Goal: Task Accomplishment & Management: Manage account settings

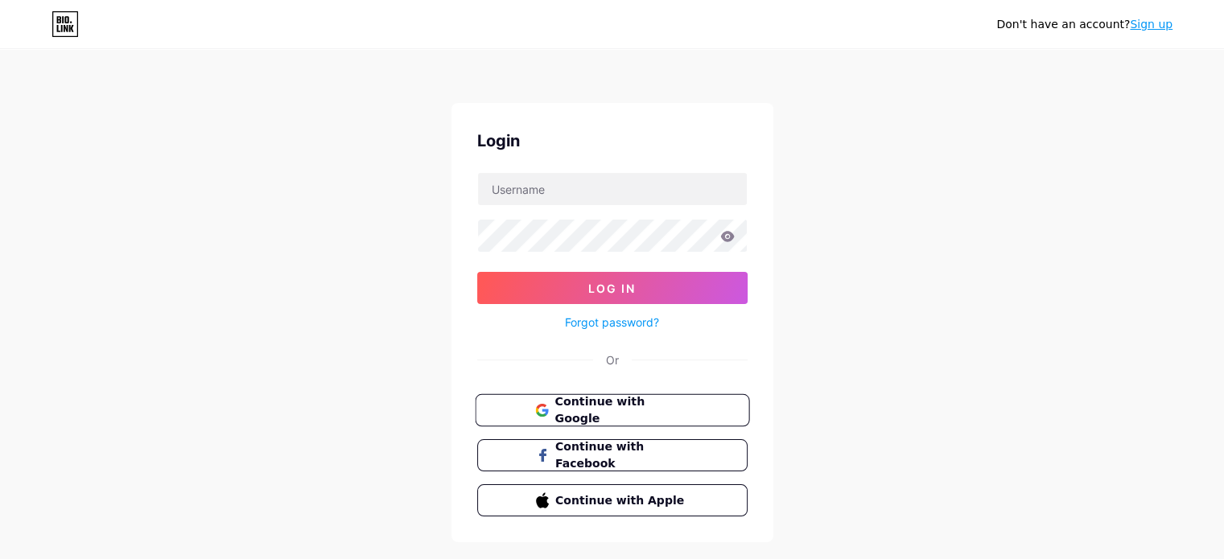
click at [562, 405] on span "Continue with Google" at bounding box center [621, 410] width 134 height 35
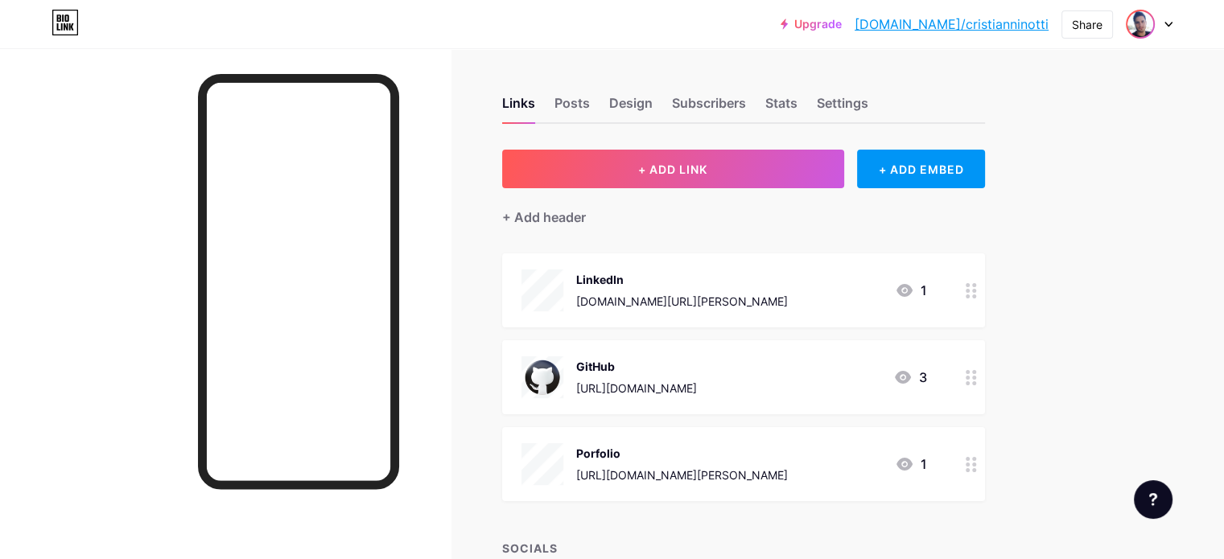
click at [1138, 17] on img at bounding box center [1140, 24] width 26 height 26
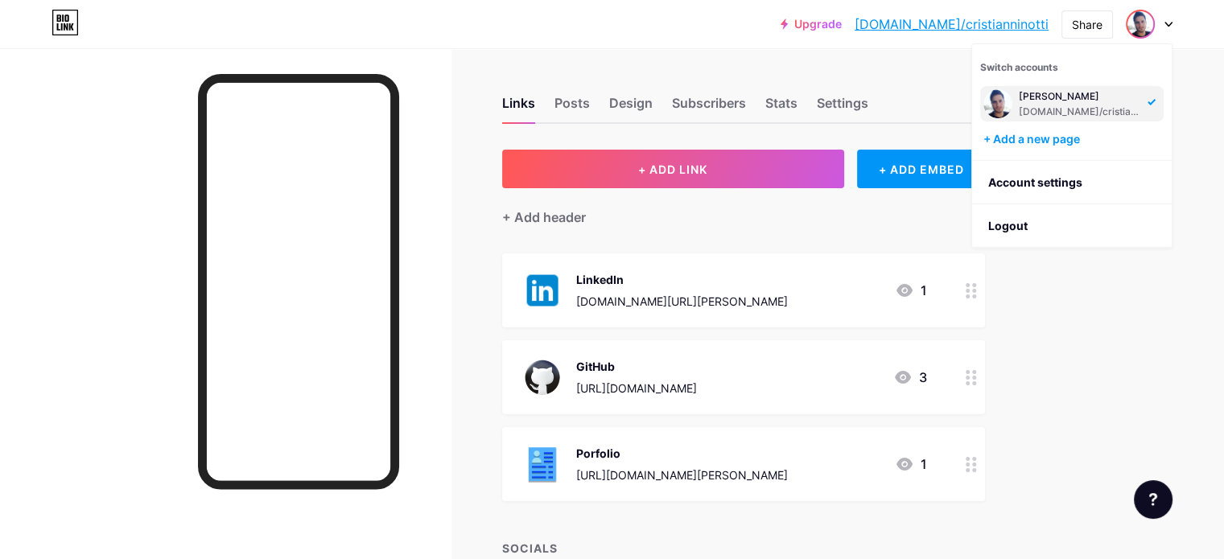
click at [1139, 17] on img at bounding box center [1140, 24] width 26 height 26
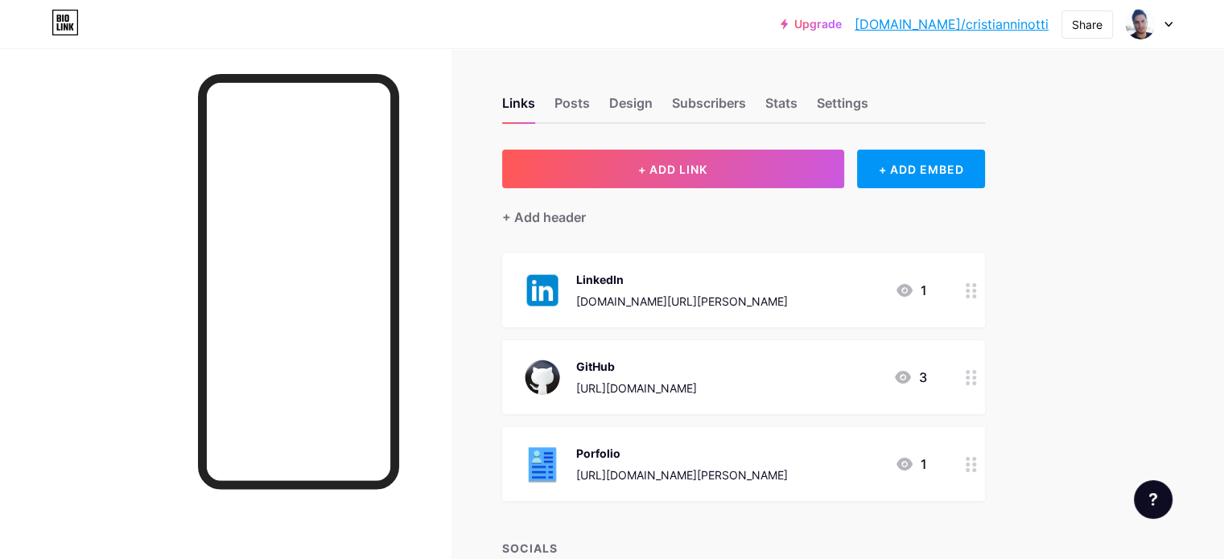
click at [788, 475] on div "[URL][DOMAIN_NAME][PERSON_NAME]" at bounding box center [682, 475] width 212 height 17
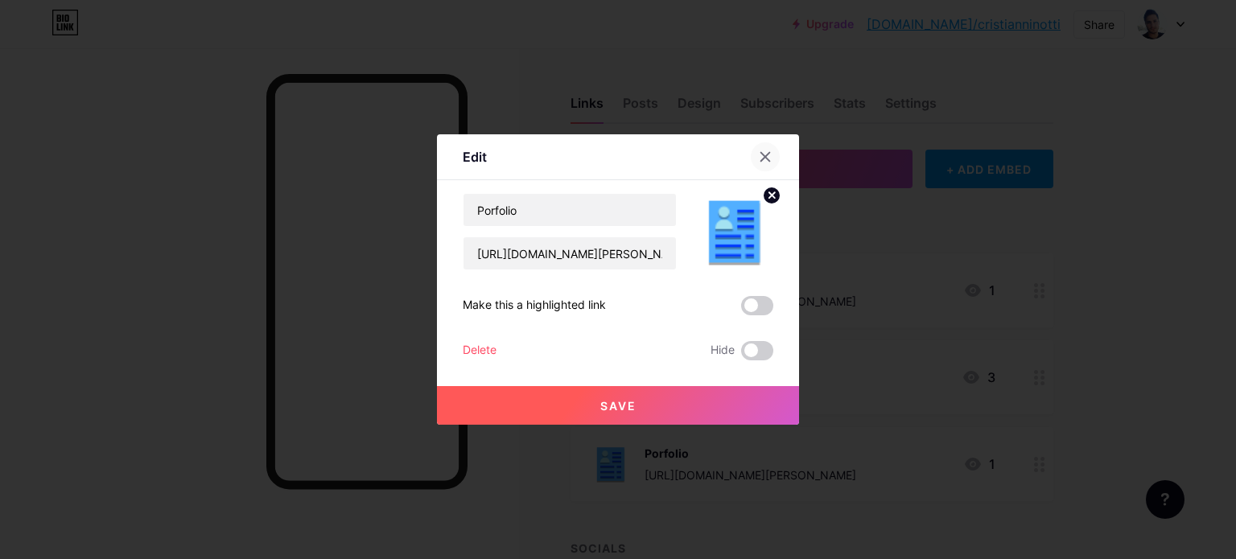
click at [773, 159] on div at bounding box center [765, 156] width 29 height 29
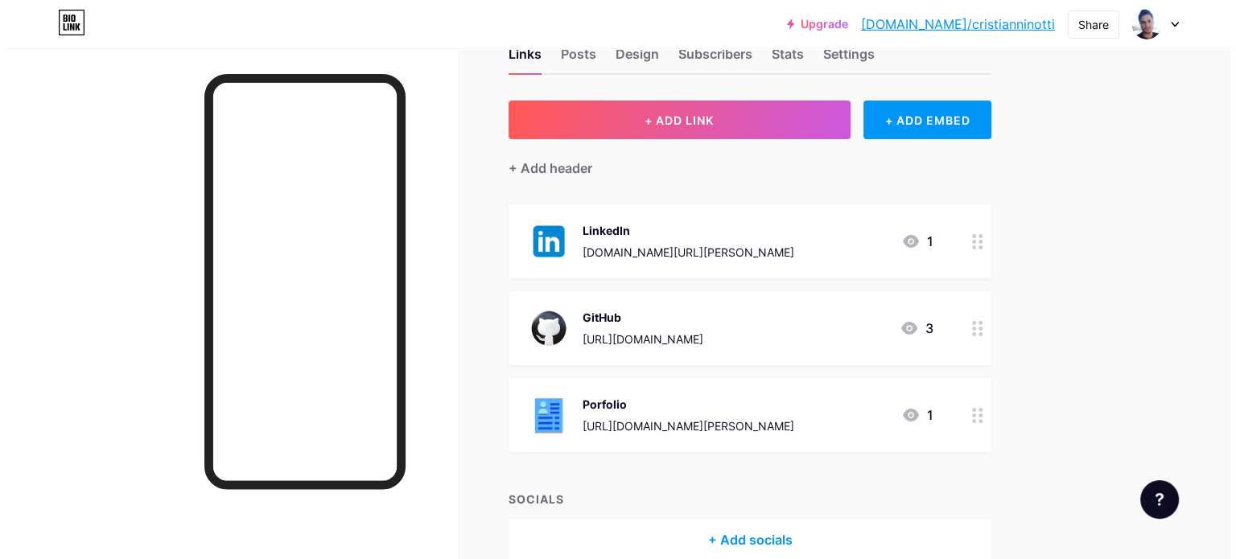
scroll to position [128, 0]
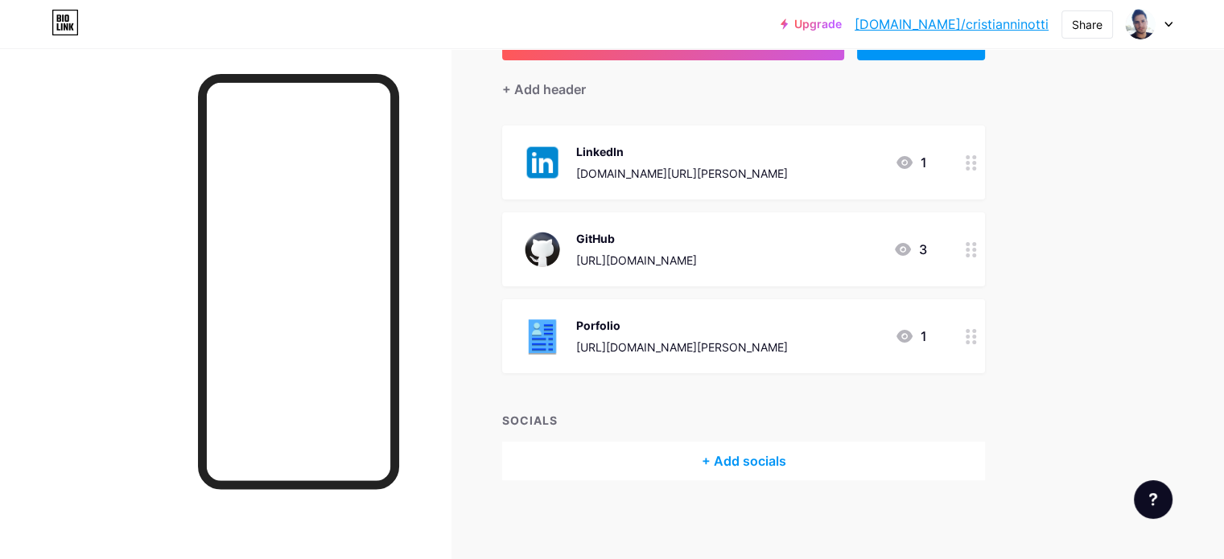
click at [695, 350] on div "[URL][DOMAIN_NAME][PERSON_NAME]" at bounding box center [682, 347] width 212 height 17
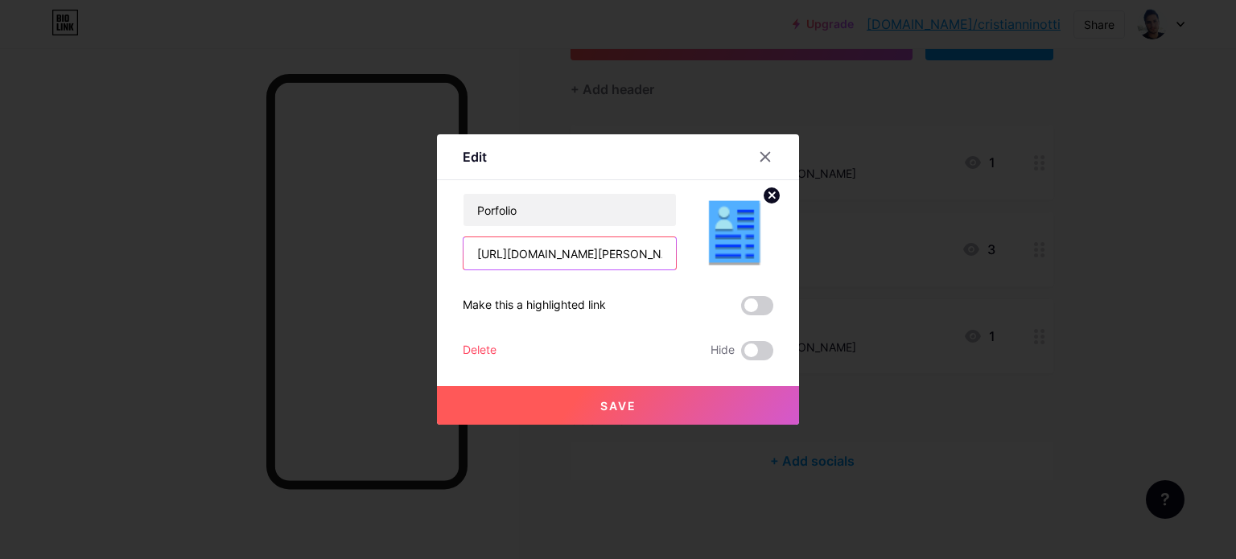
click at [612, 250] on input "[URL][DOMAIN_NAME][PERSON_NAME]" at bounding box center [569, 253] width 212 height 32
drag, startPoint x: 476, startPoint y: 251, endPoint x: 961, endPoint y: 234, distance: 485.5
click at [961, 234] on div "Edit Content YouTube Play YouTube video without leaving your page. ADD Vimeo Pl…" at bounding box center [618, 279] width 1236 height 559
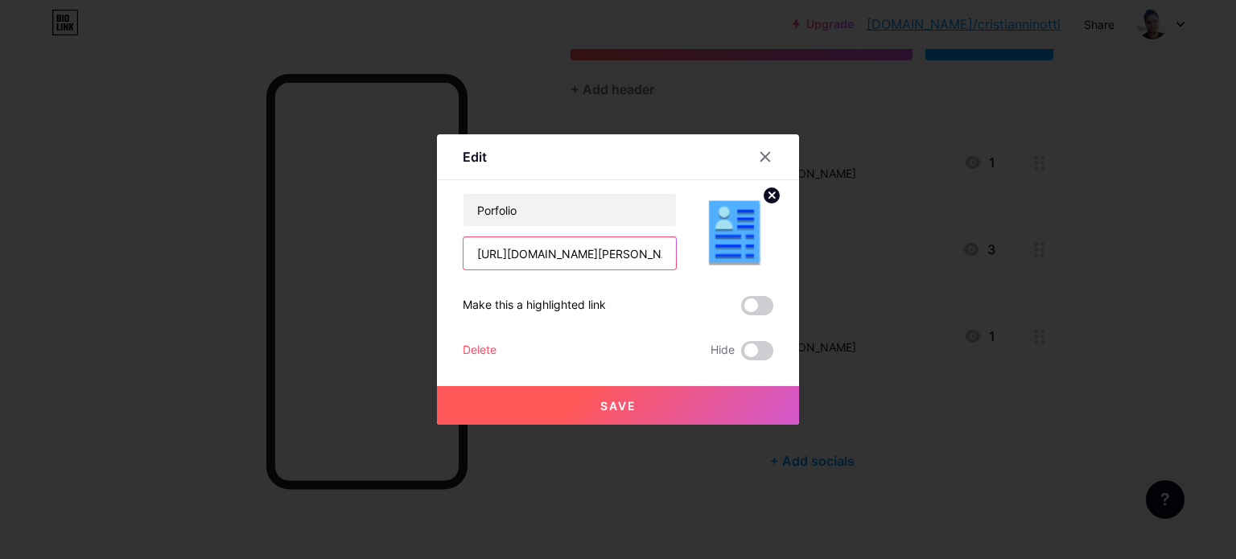
click at [649, 250] on input "[URL][DOMAIN_NAME][PERSON_NAME]" at bounding box center [569, 253] width 212 height 32
drag, startPoint x: 663, startPoint y: 252, endPoint x: 340, endPoint y: 233, distance: 323.2
click at [341, 233] on div "Edit Content YouTube Play YouTube video without leaving your page. ADD Vimeo Pl…" at bounding box center [618, 279] width 1236 height 559
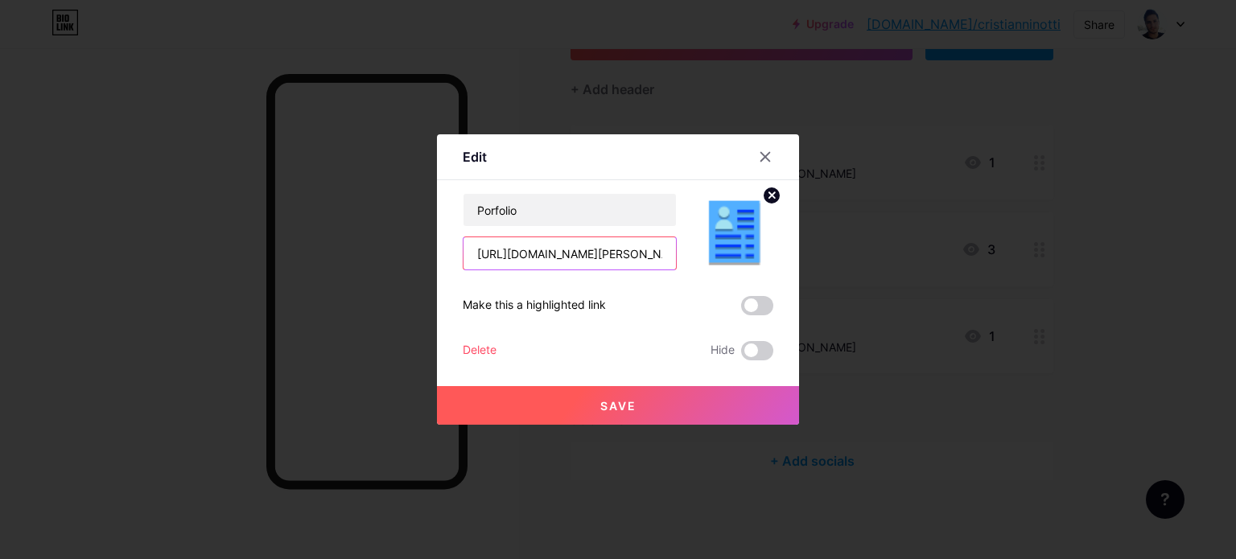
click at [514, 256] on input "[URL][DOMAIN_NAME][PERSON_NAME]" at bounding box center [569, 253] width 212 height 32
click at [767, 159] on icon at bounding box center [765, 157] width 9 height 9
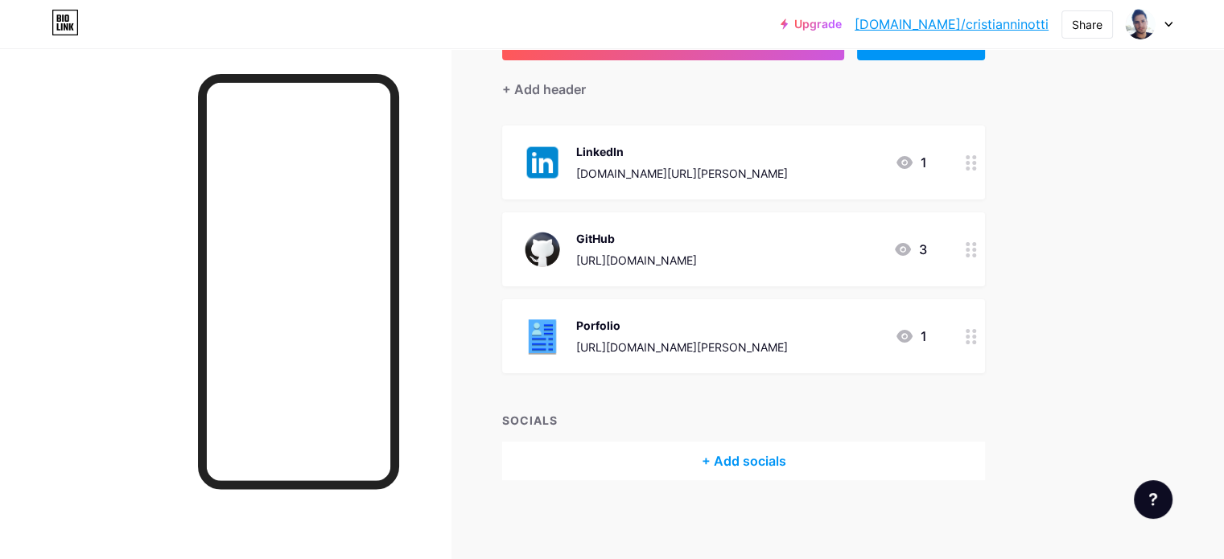
click at [563, 345] on img at bounding box center [542, 336] width 42 height 42
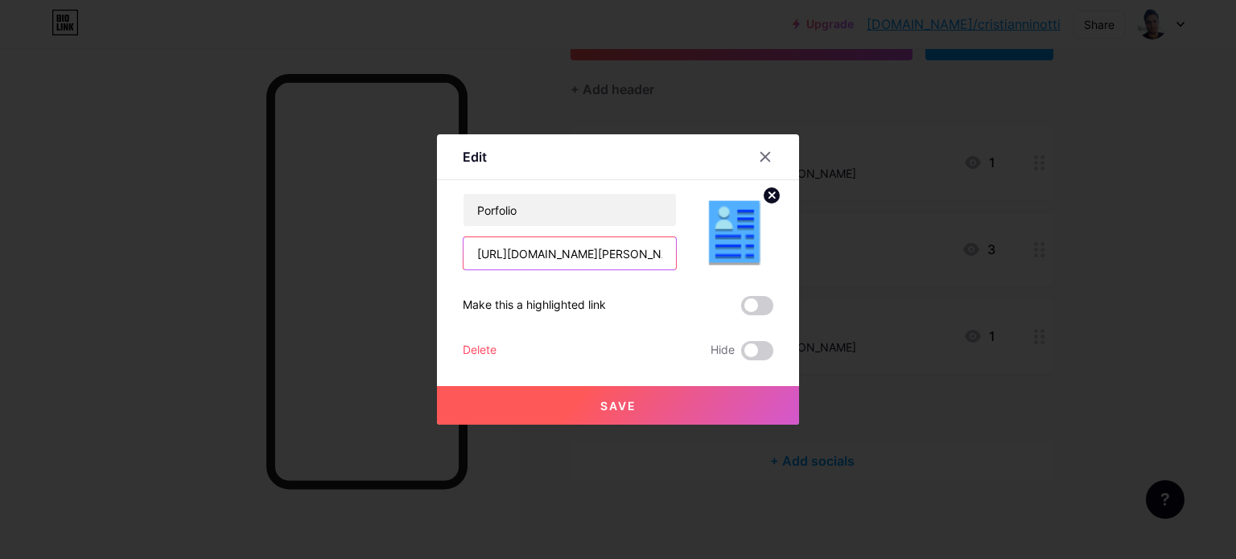
scroll to position [0, 109]
drag, startPoint x: 471, startPoint y: 253, endPoint x: 1028, endPoint y: 260, distance: 556.9
click at [1028, 260] on div "Edit Content YouTube Play YouTube video without leaving your page. ADD Vimeo Pl…" at bounding box center [618, 279] width 1236 height 559
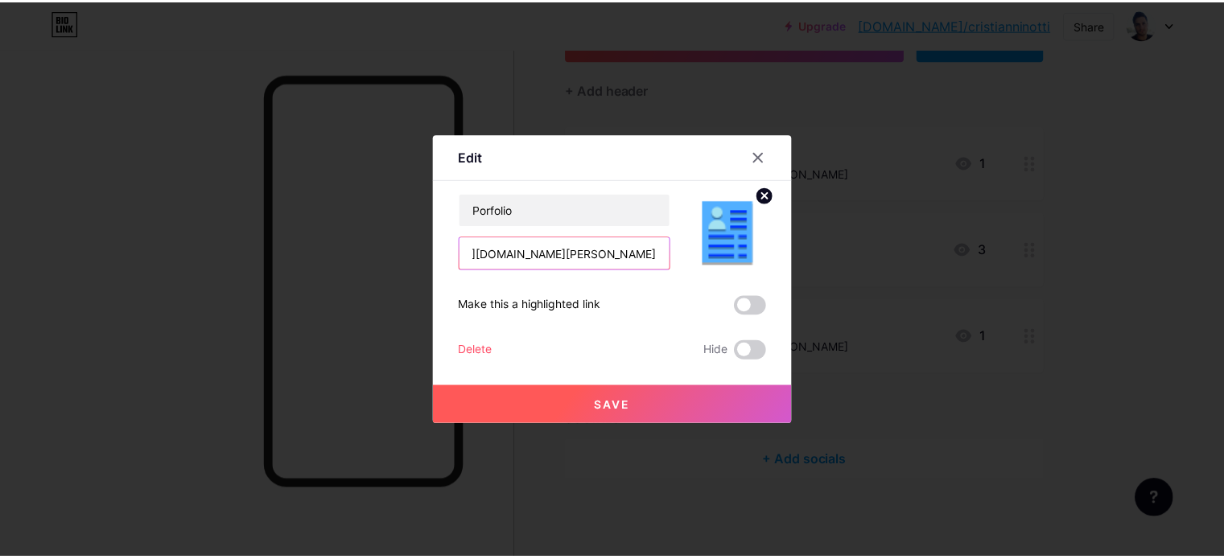
scroll to position [0, 0]
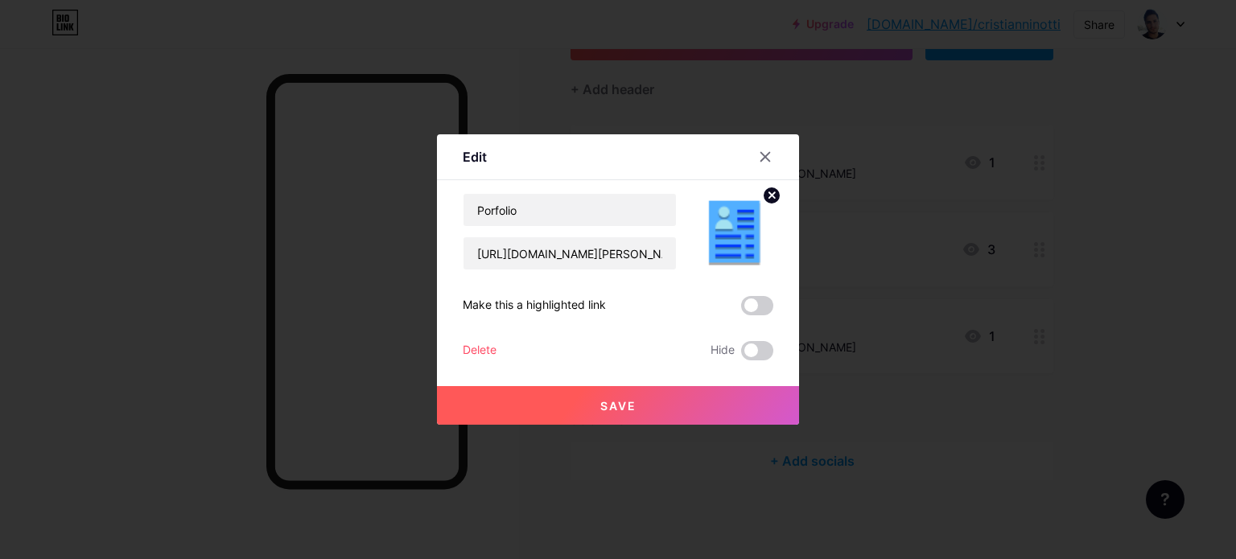
click at [769, 155] on div at bounding box center [765, 156] width 29 height 29
